Goal: Check status

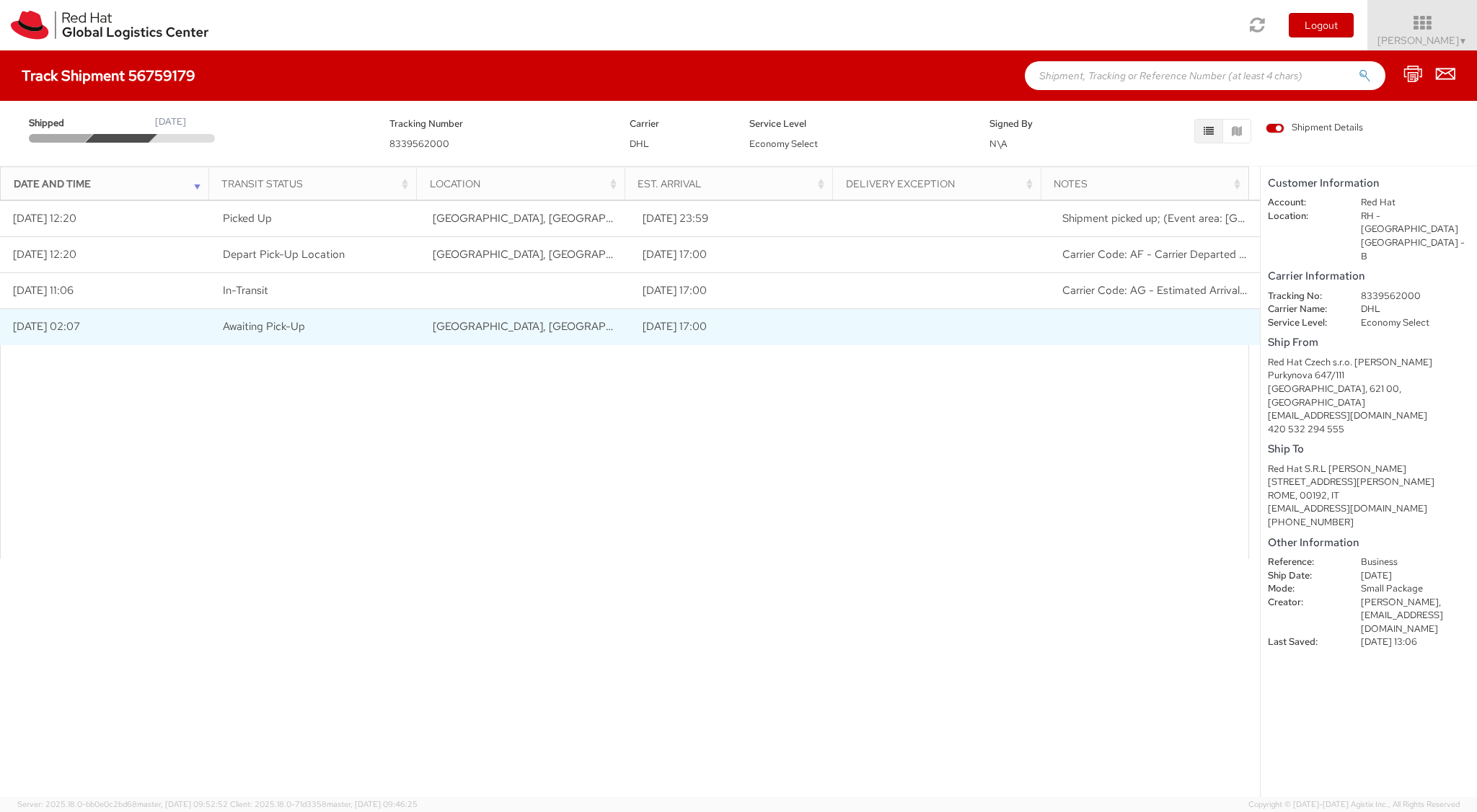
click at [678, 327] on td "[DATE] 17:00" at bounding box center [734, 327] width 210 height 36
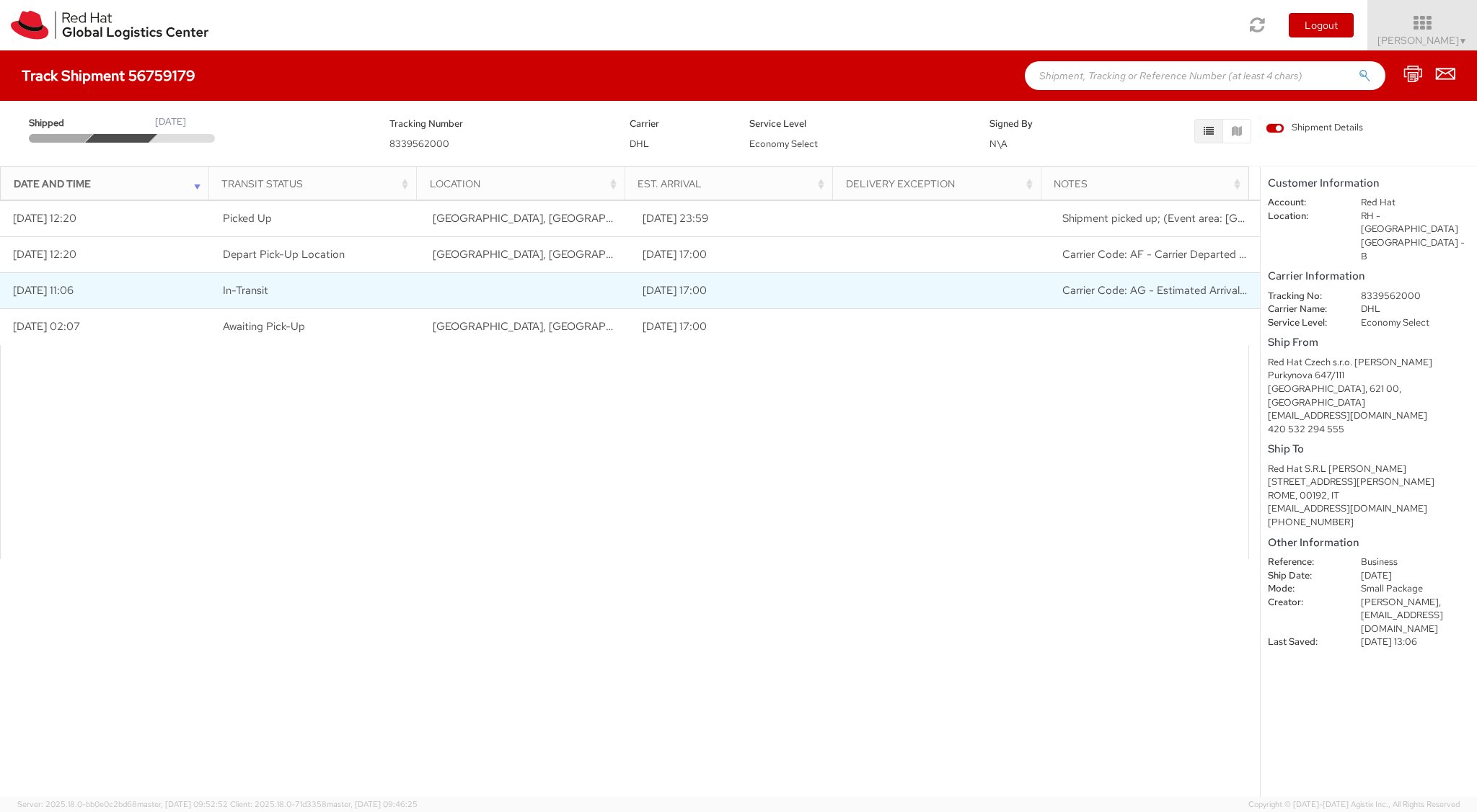
click at [689, 294] on td "[DATE] 17:00" at bounding box center [734, 291] width 210 height 36
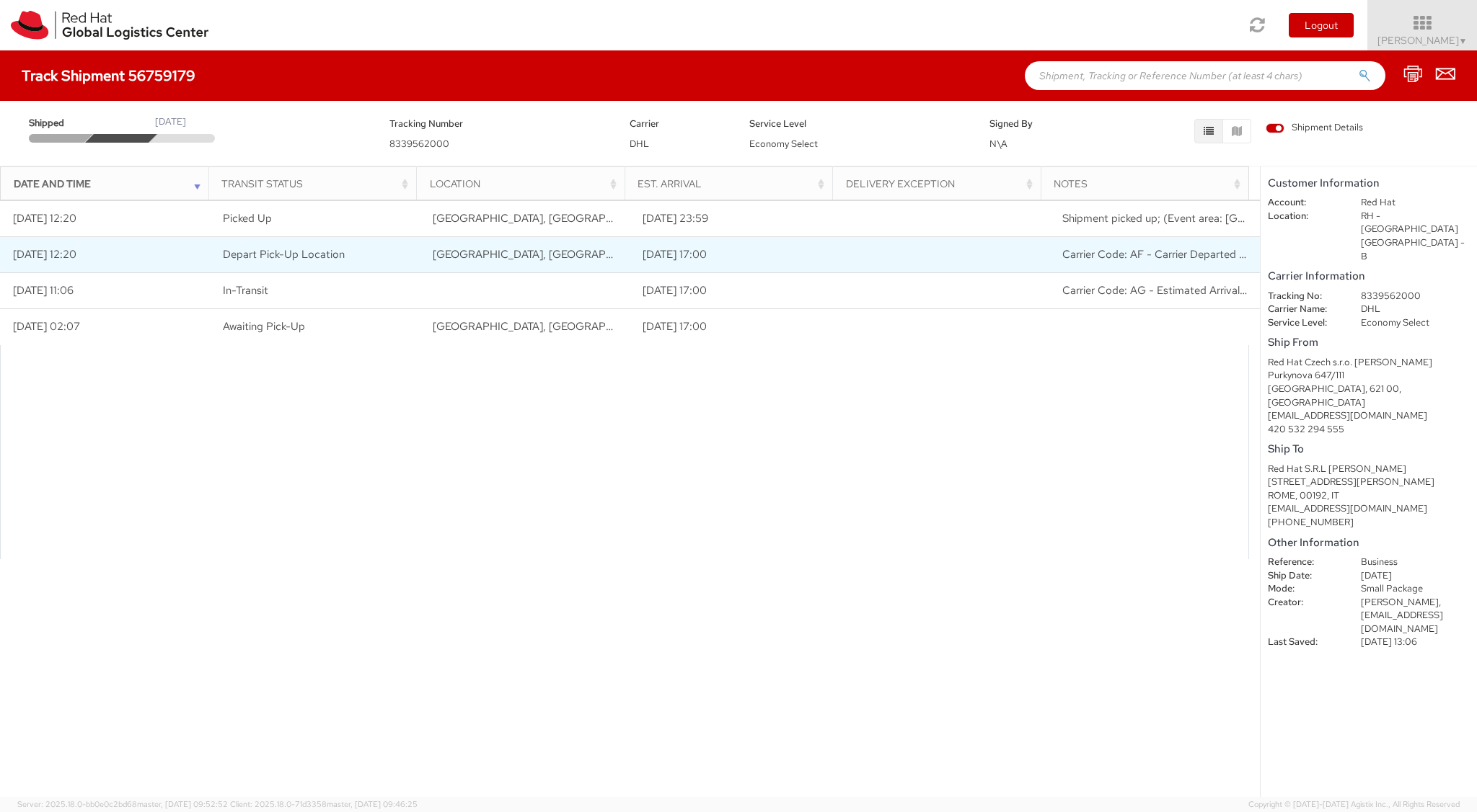
click at [681, 258] on td "[DATE] 17:00" at bounding box center [734, 254] width 210 height 36
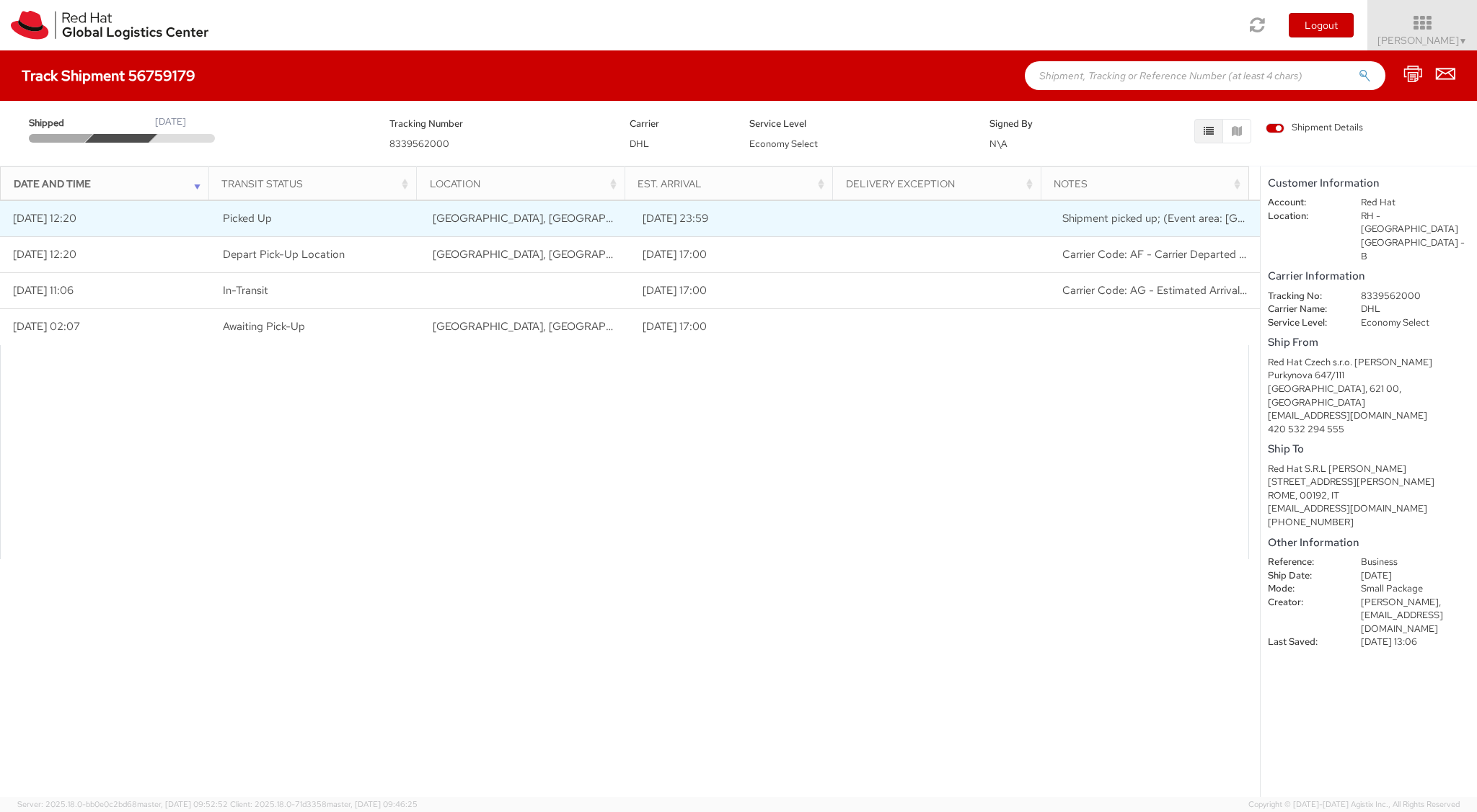
click at [683, 222] on td "[DATE] 23:59" at bounding box center [734, 219] width 210 height 36
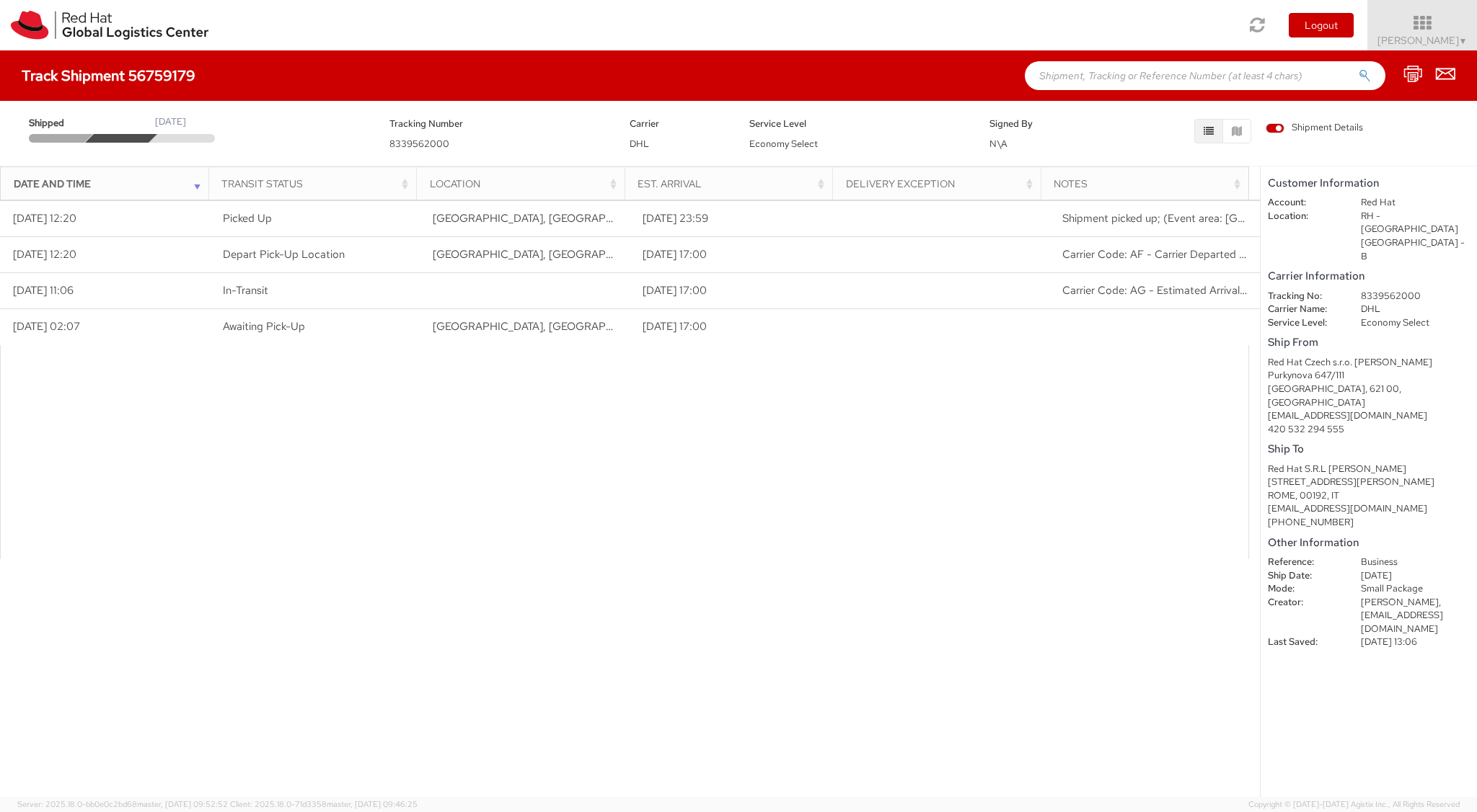
click at [289, 79] on div "Track Shipment 56759179" at bounding box center [738, 76] width 1477 height 50
